Goal: Book appointment/travel/reservation

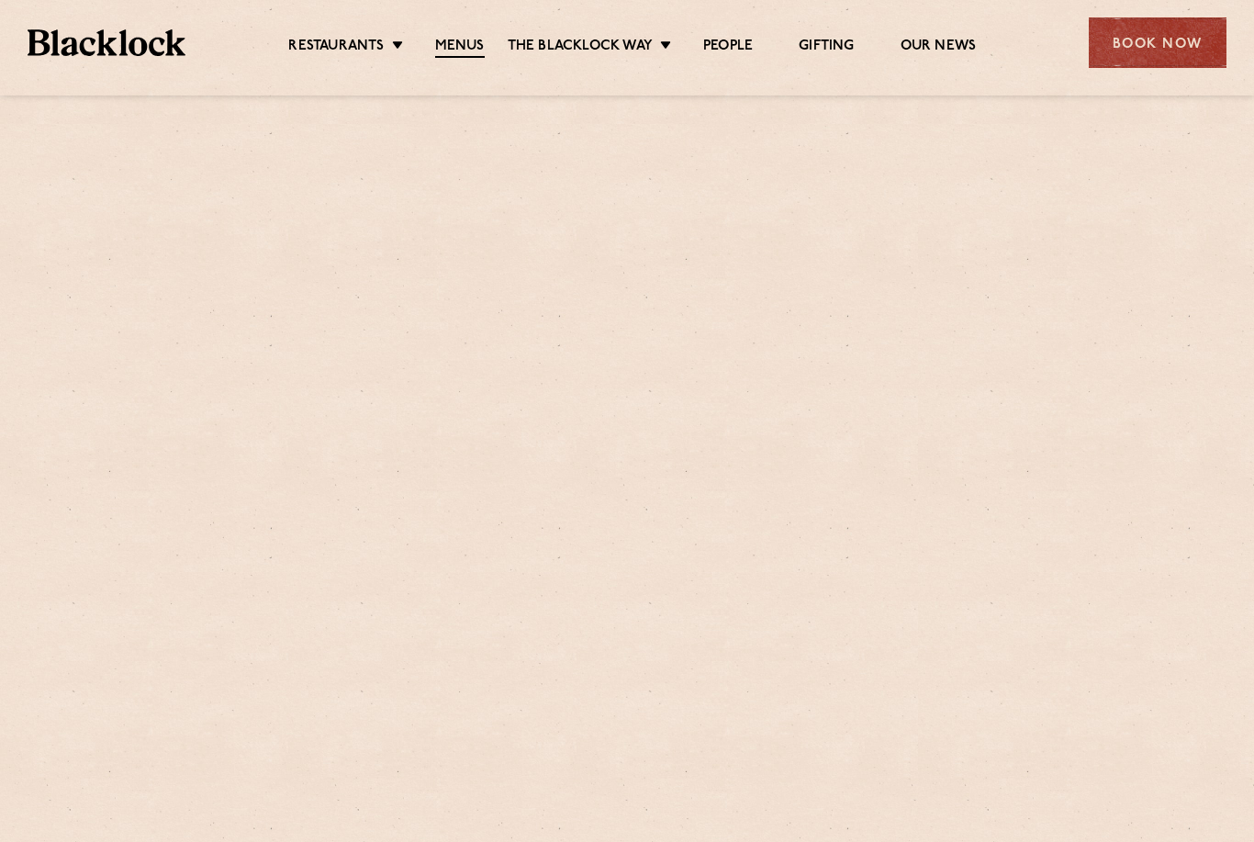
click at [1137, 787] on link "View PDF Menu" at bounding box center [1082, 773] width 160 height 50
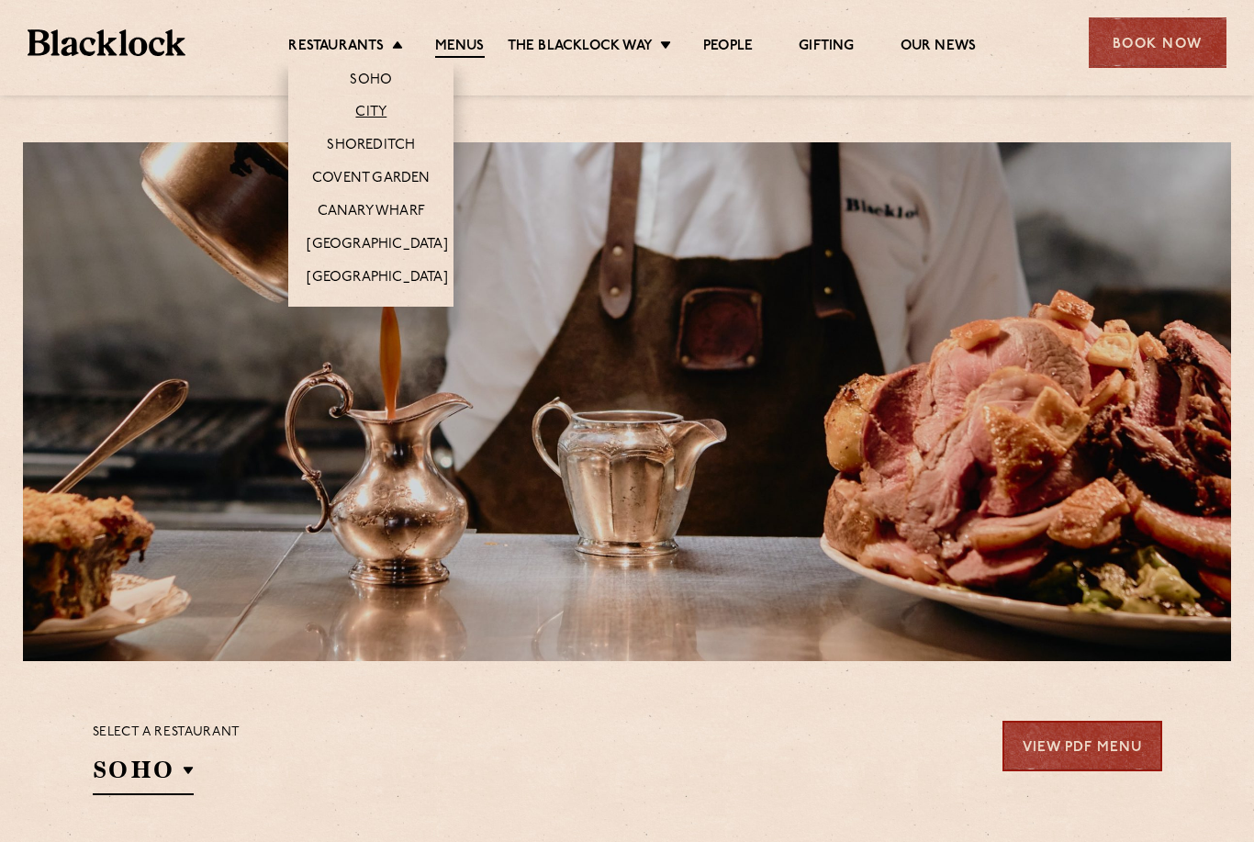
click at [376, 111] on link "City" at bounding box center [370, 113] width 31 height 18
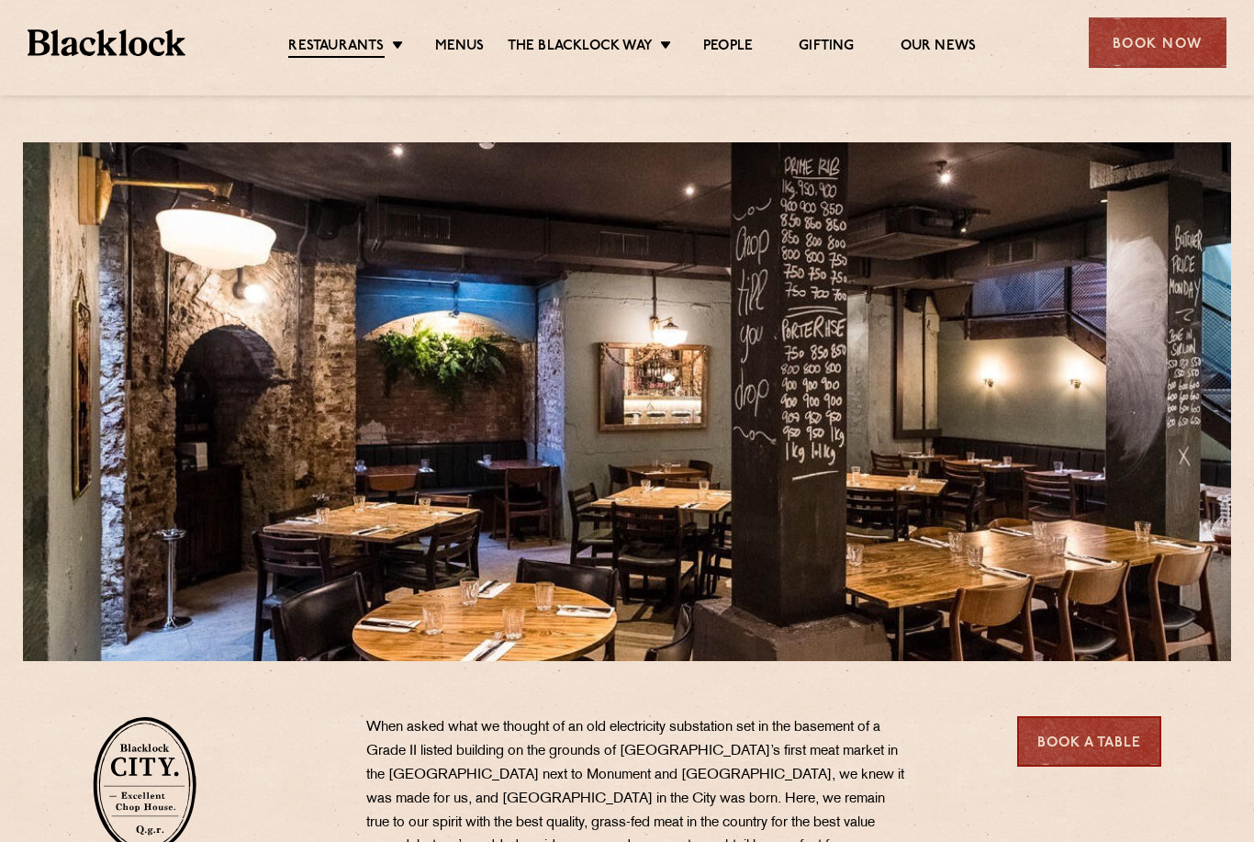
click at [1109, 722] on link "Book a Table" at bounding box center [1089, 741] width 144 height 50
click at [1090, 716] on link "Book a Table" at bounding box center [1089, 741] width 144 height 50
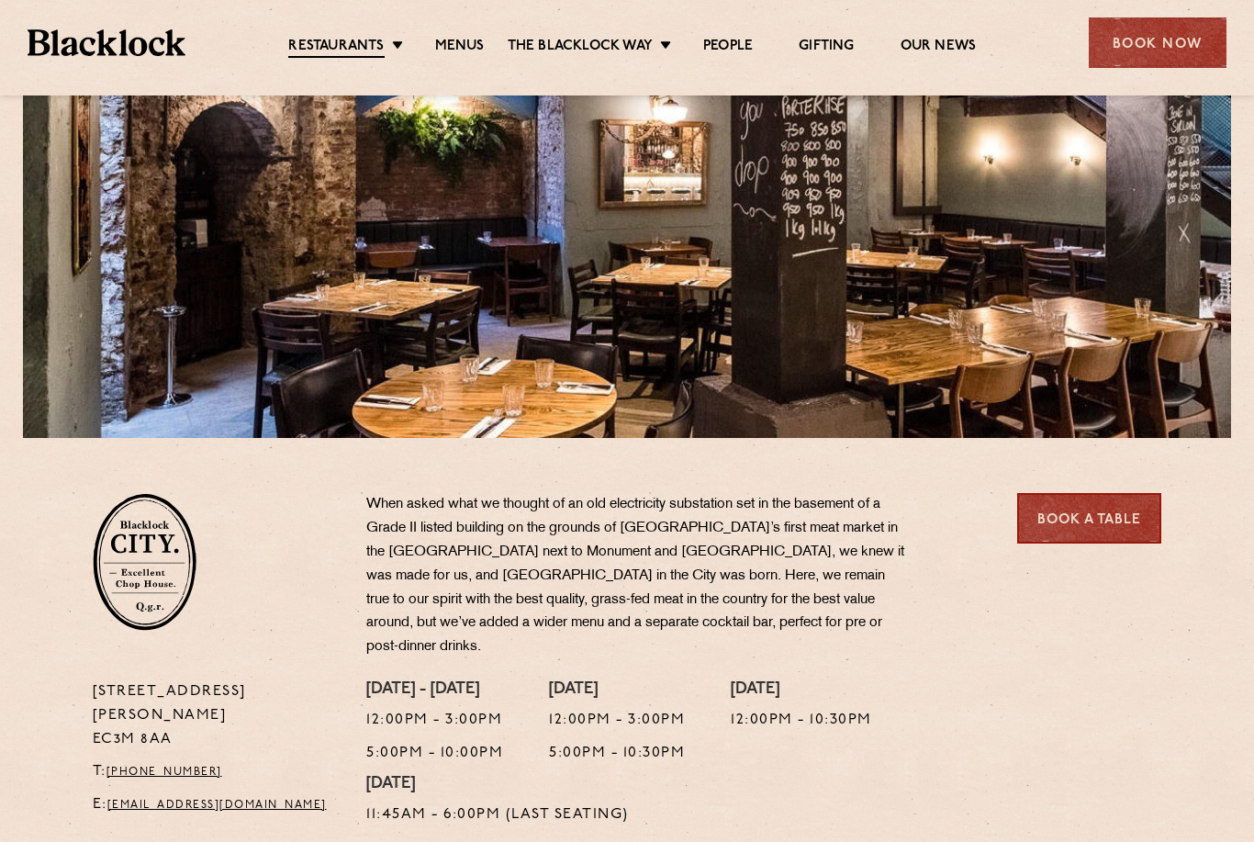
scroll to position [282, 0]
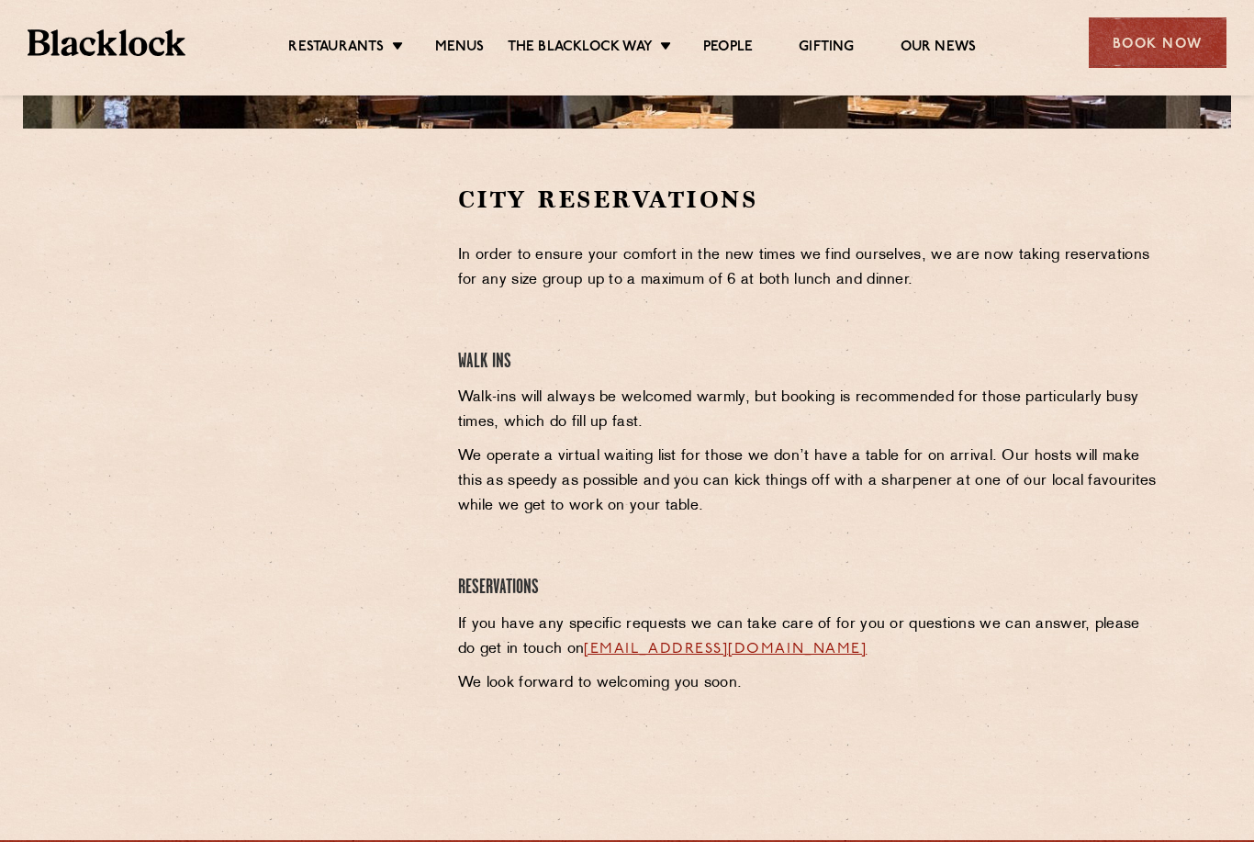
scroll to position [562, 0]
